Goal: Task Accomplishment & Management: Use online tool/utility

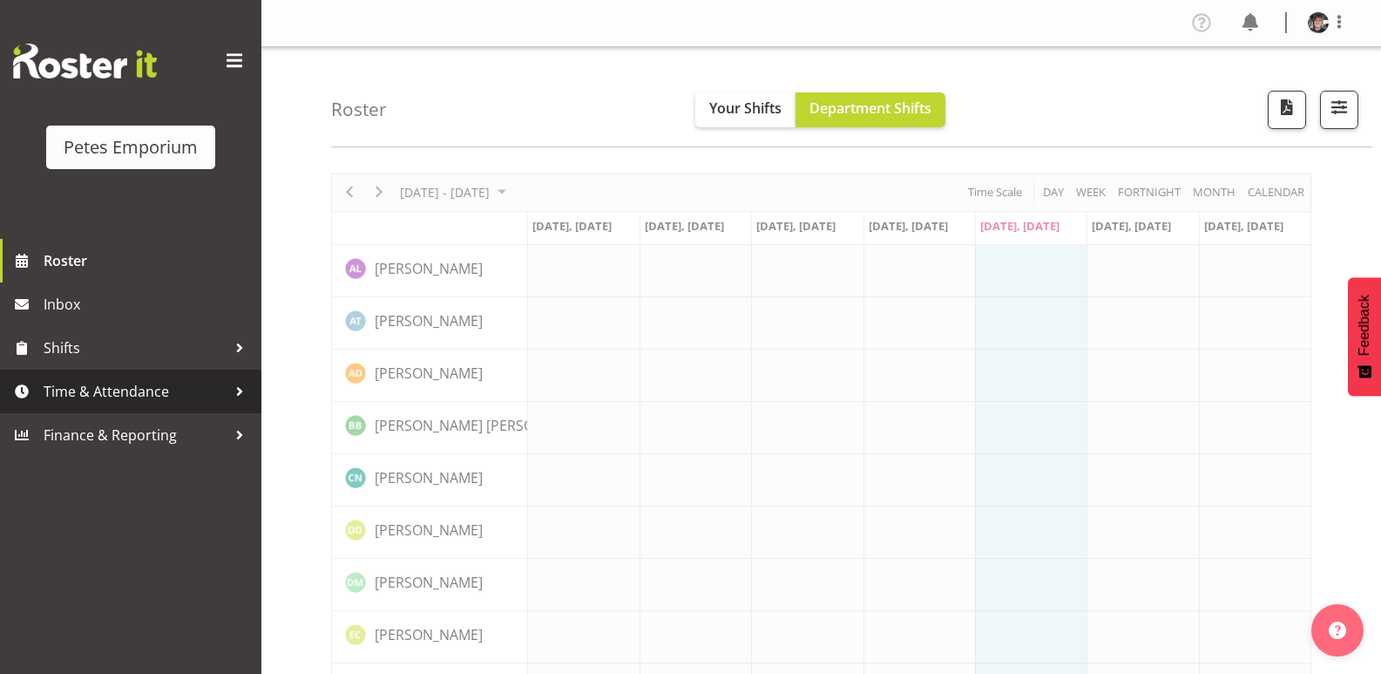
click at [162, 385] on span "Time & Attendance" at bounding box center [135, 391] width 183 height 26
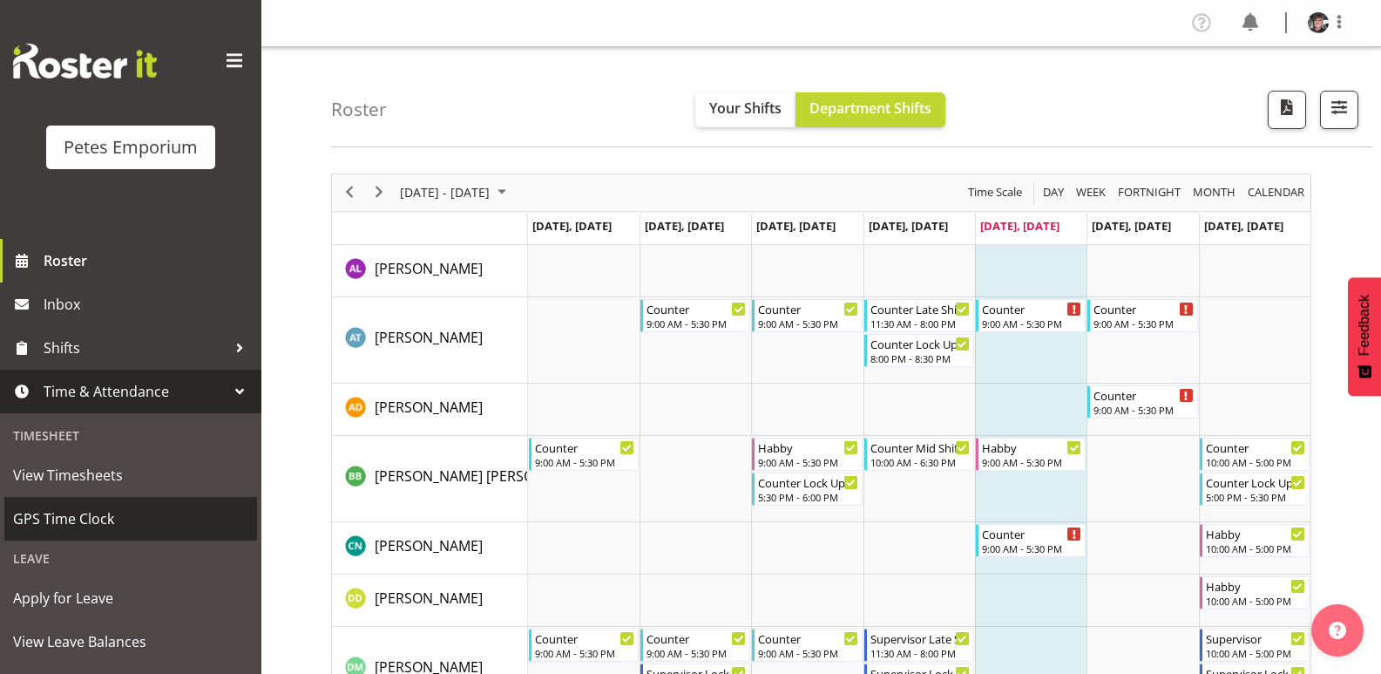
click at [73, 511] on span "GPS Time Clock" at bounding box center [130, 518] width 235 height 26
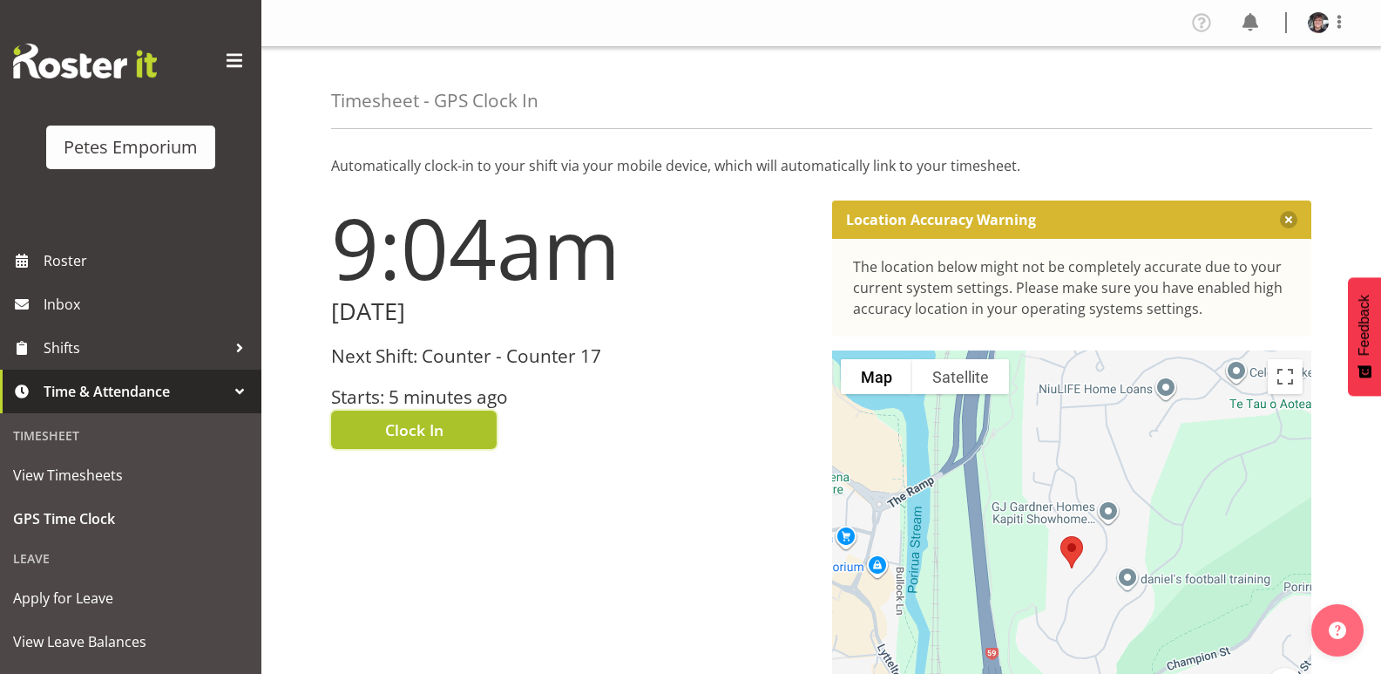
click at [463, 423] on button "Clock In" at bounding box center [414, 429] width 166 height 38
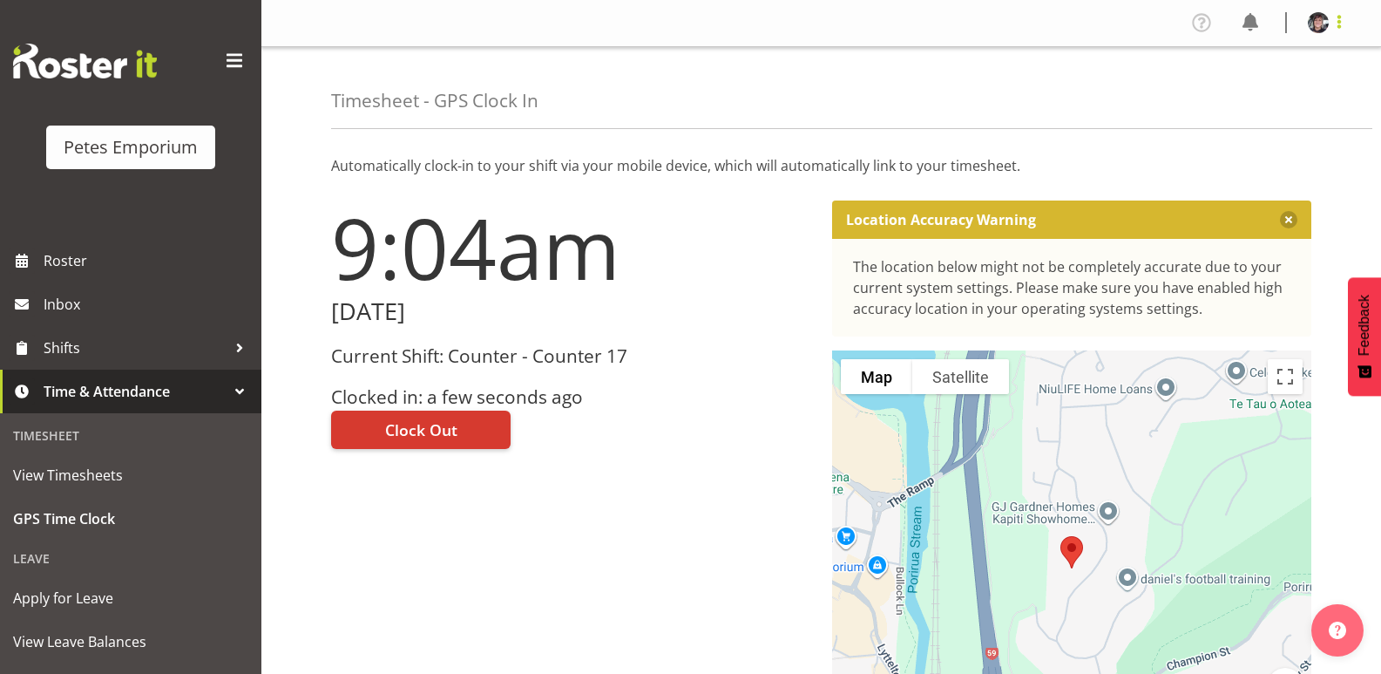
click at [1336, 24] on span at bounding box center [1339, 21] width 21 height 21
click at [1242, 86] on link "Log Out" at bounding box center [1265, 91] width 167 height 31
